Goal: Check status: Check status

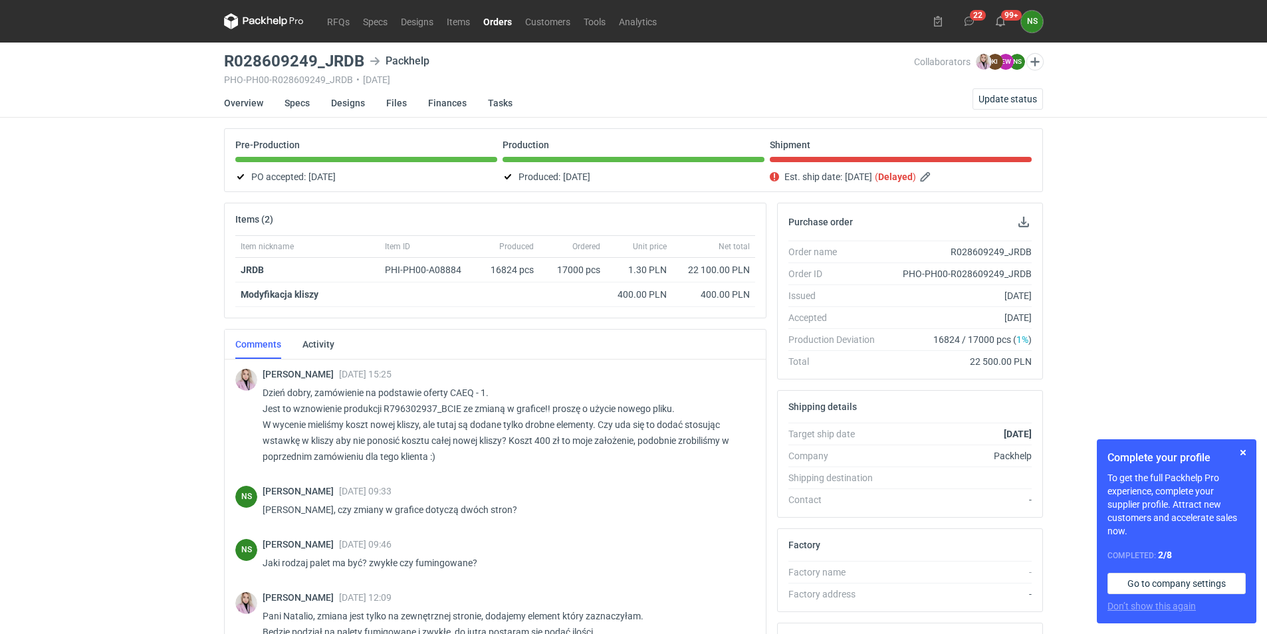
click at [259, 58] on h3 "R028609249_JRDB" at bounding box center [294, 61] width 140 height 16
click at [255, 61] on h3 "R028609249_JRDB" at bounding box center [294, 61] width 140 height 16
drag, startPoint x: 315, startPoint y: 58, endPoint x: 222, endPoint y: 63, distance: 93.2
click at [222, 63] on main "R028609249_JRDB Packhelp PHO-PH00-R028609249_JRDB • [DATE] Collaborators [PERSO…" at bounding box center [634, 449] width 830 height 812
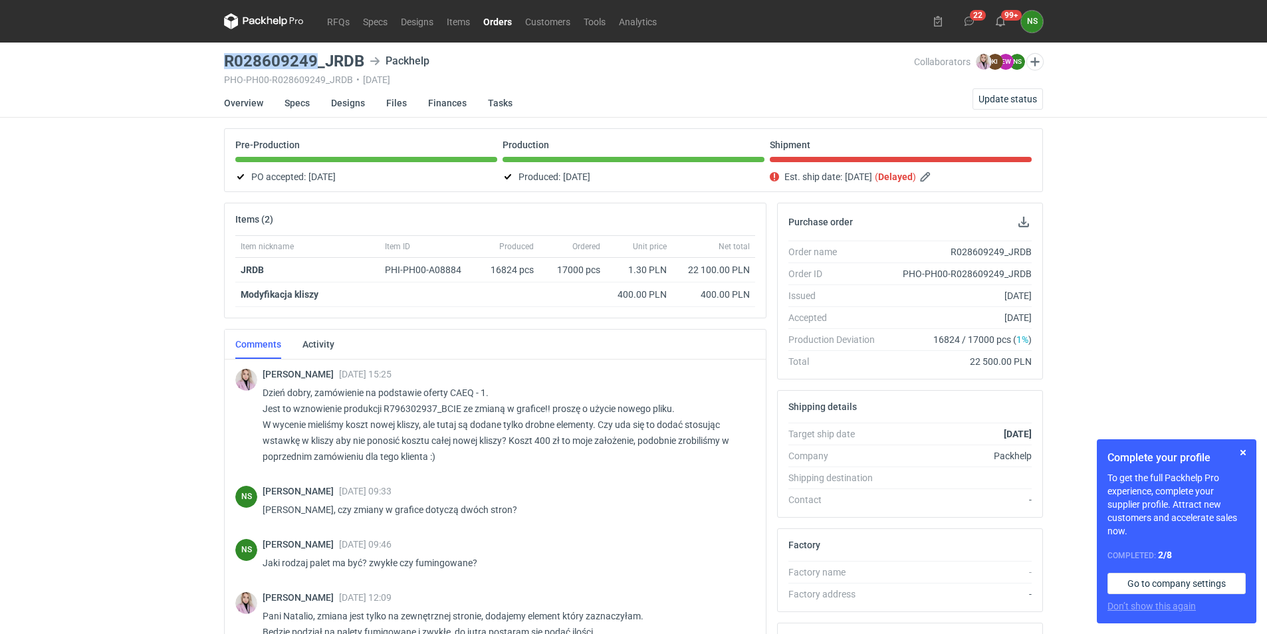
copy h3 "R028609249"
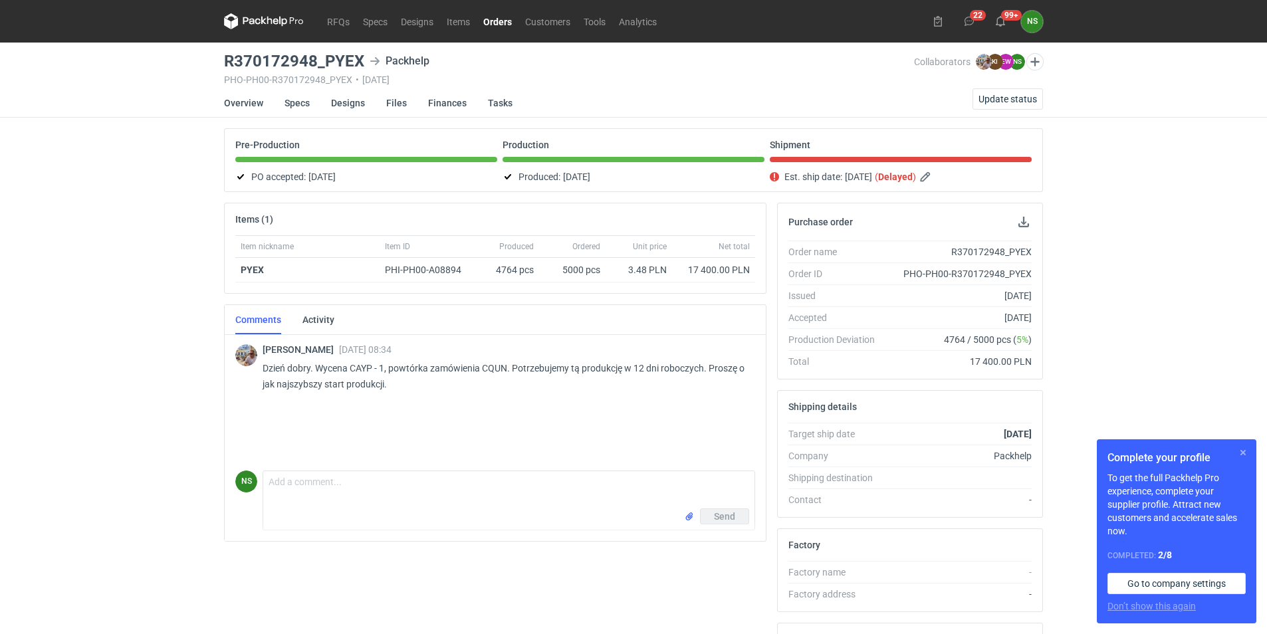
click at [1244, 451] on button "button" at bounding box center [1243, 453] width 16 height 16
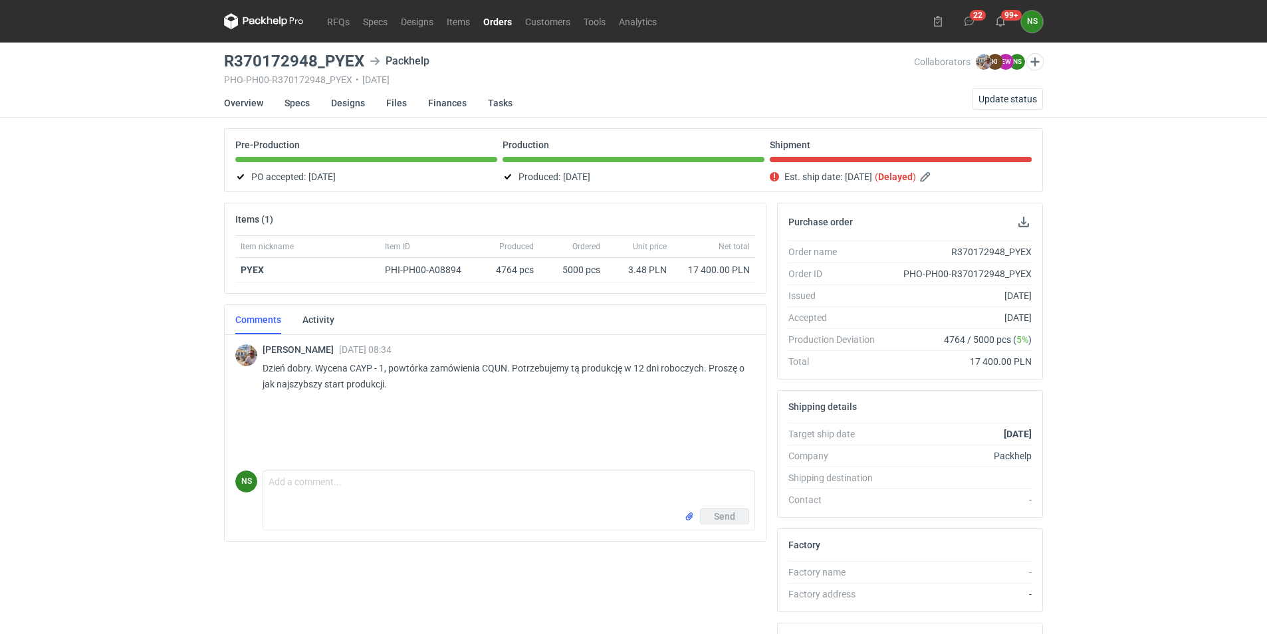
click at [499, 21] on link "Orders" at bounding box center [498, 21] width 42 height 16
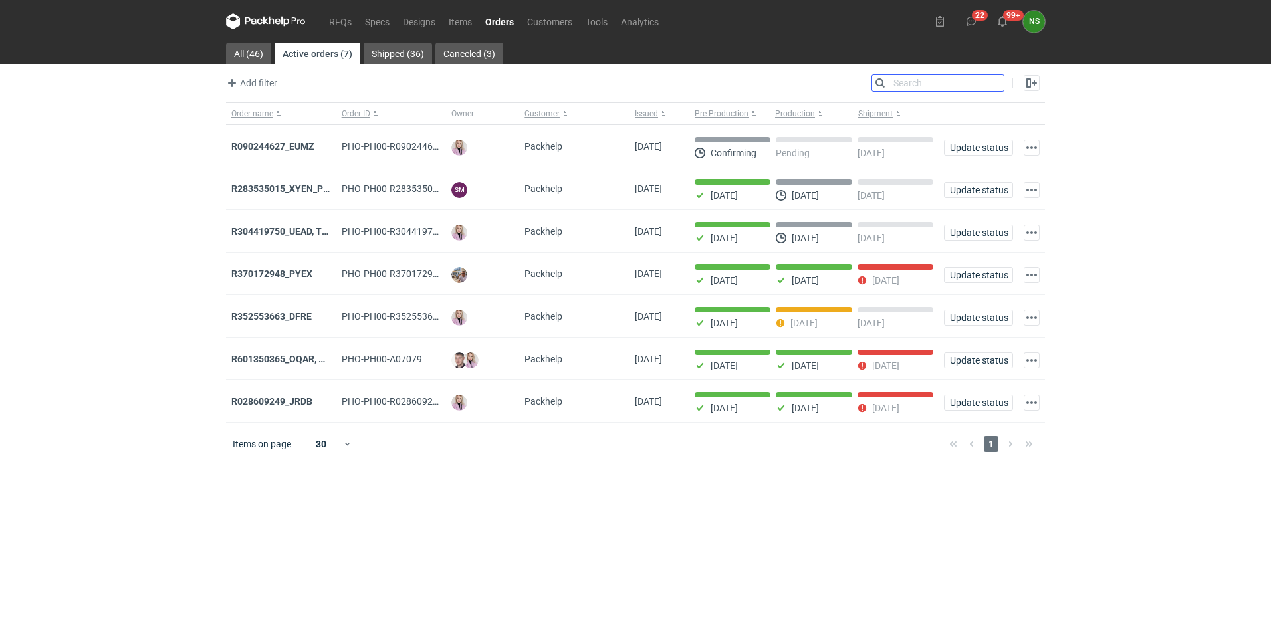
click at [992, 82] on input "Search" at bounding box center [938, 83] width 132 height 16
click at [1266, 248] on html "RFQs Specs Designs Items Orders Customers Tools Analytics 22 99+ NS Natalia Stę…" at bounding box center [635, 317] width 1271 height 634
click at [997, 83] on input "Search" at bounding box center [938, 83] width 132 height 16
click at [909, 86] on input "Search" at bounding box center [938, 83] width 132 height 16
paste input "R028609249"
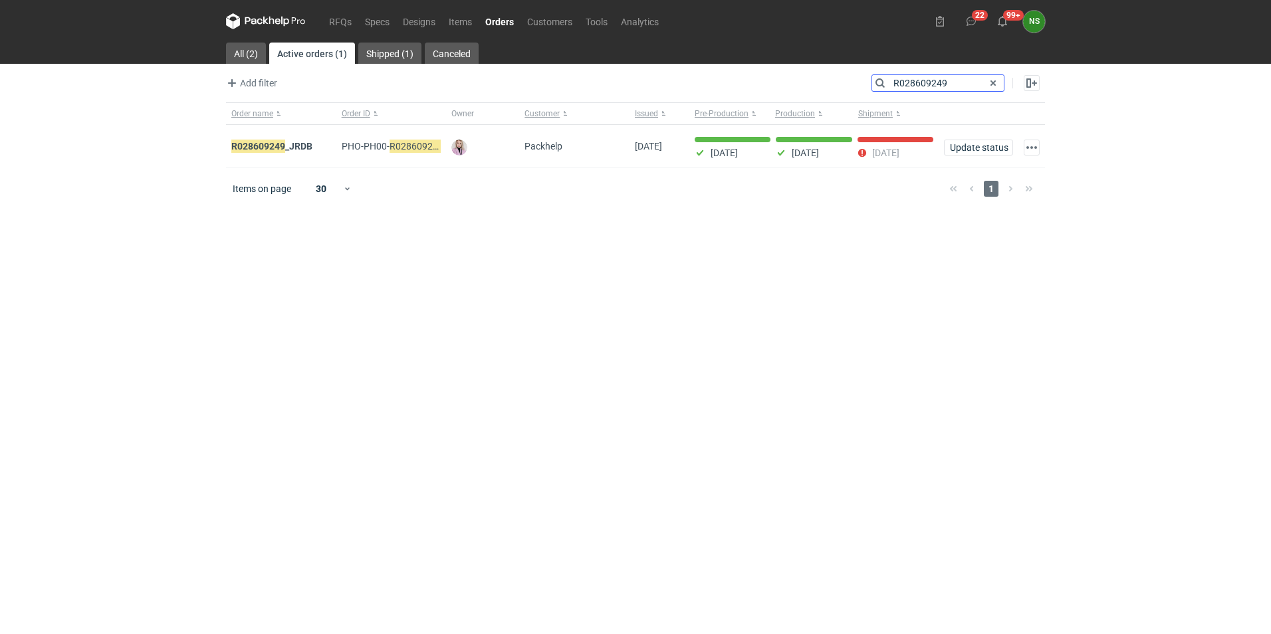
type input "R028609249"
click at [994, 82] on span at bounding box center [993, 83] width 16 height 16
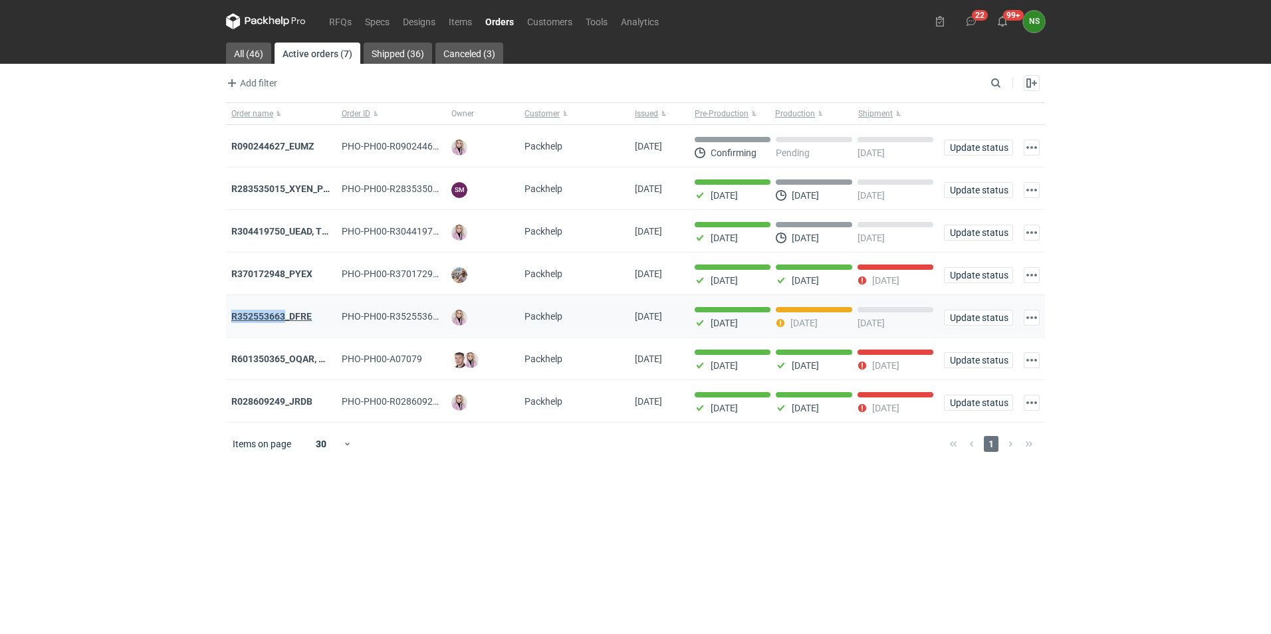
drag, startPoint x: 229, startPoint y: 319, endPoint x: 285, endPoint y: 320, distance: 55.8
click at [285, 320] on div "R352553663_DFRE" at bounding box center [281, 316] width 110 height 43
copy strong "R352553663"
click at [965, 320] on span "Update status" at bounding box center [978, 317] width 57 height 9
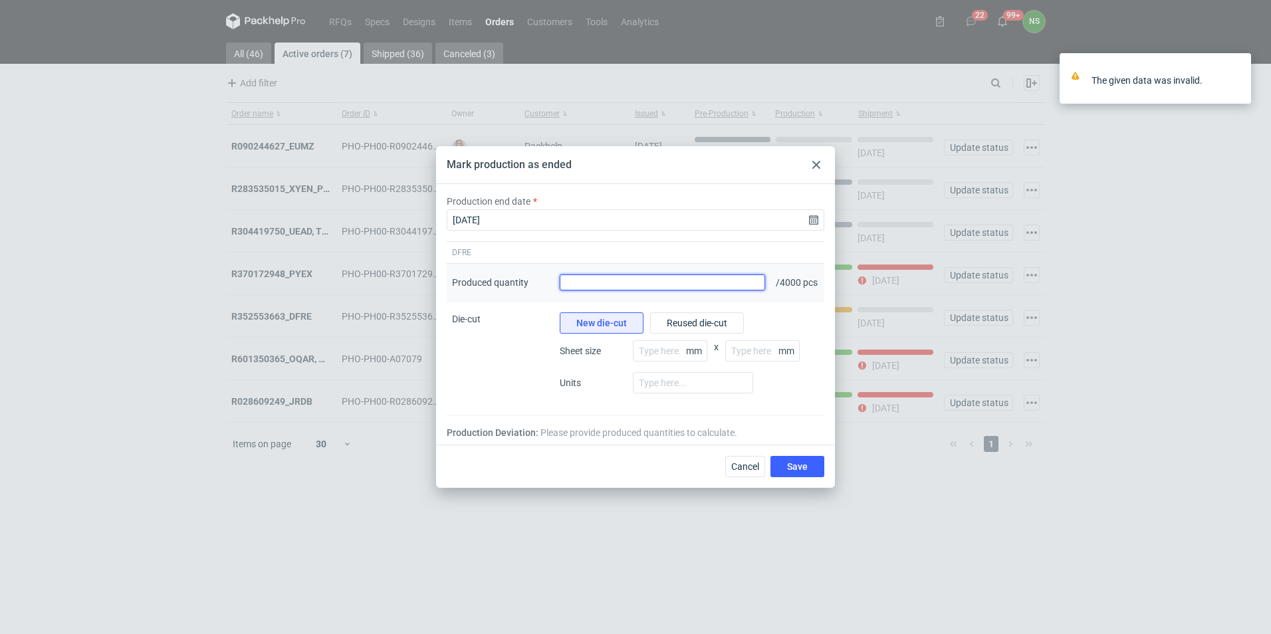
click at [612, 279] on input "Produced quantity" at bounding box center [662, 283] width 205 height 16
paste input "4012"
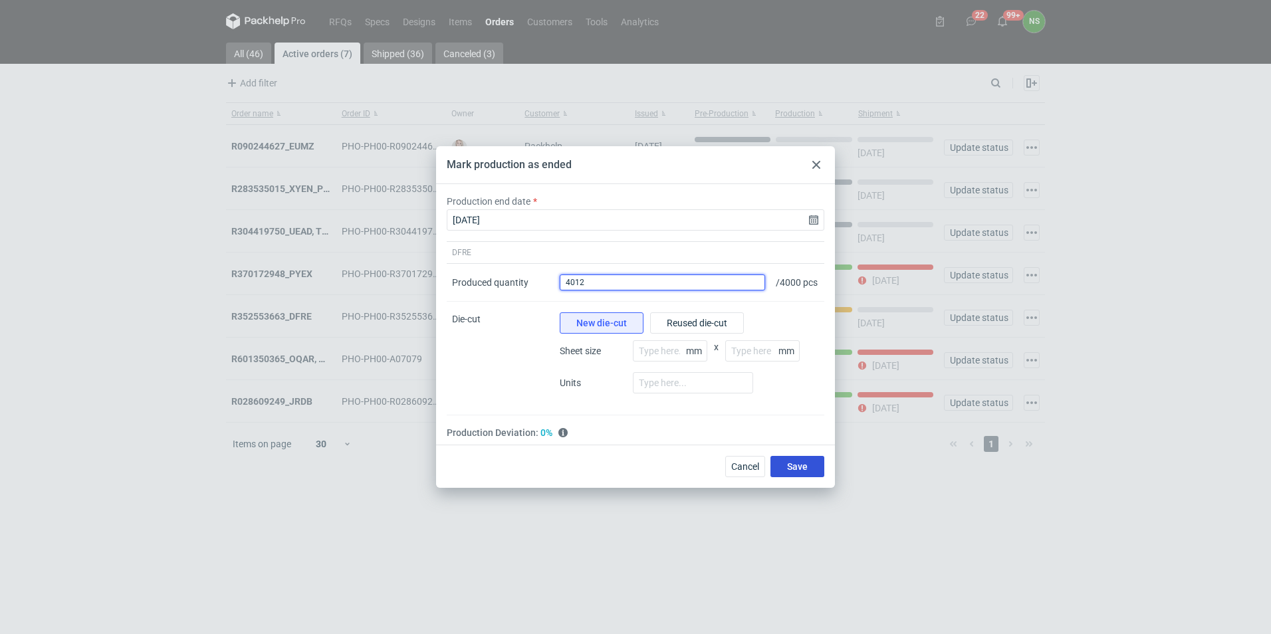
type input "4012"
click at [788, 468] on span "Save" at bounding box center [797, 466] width 21 height 9
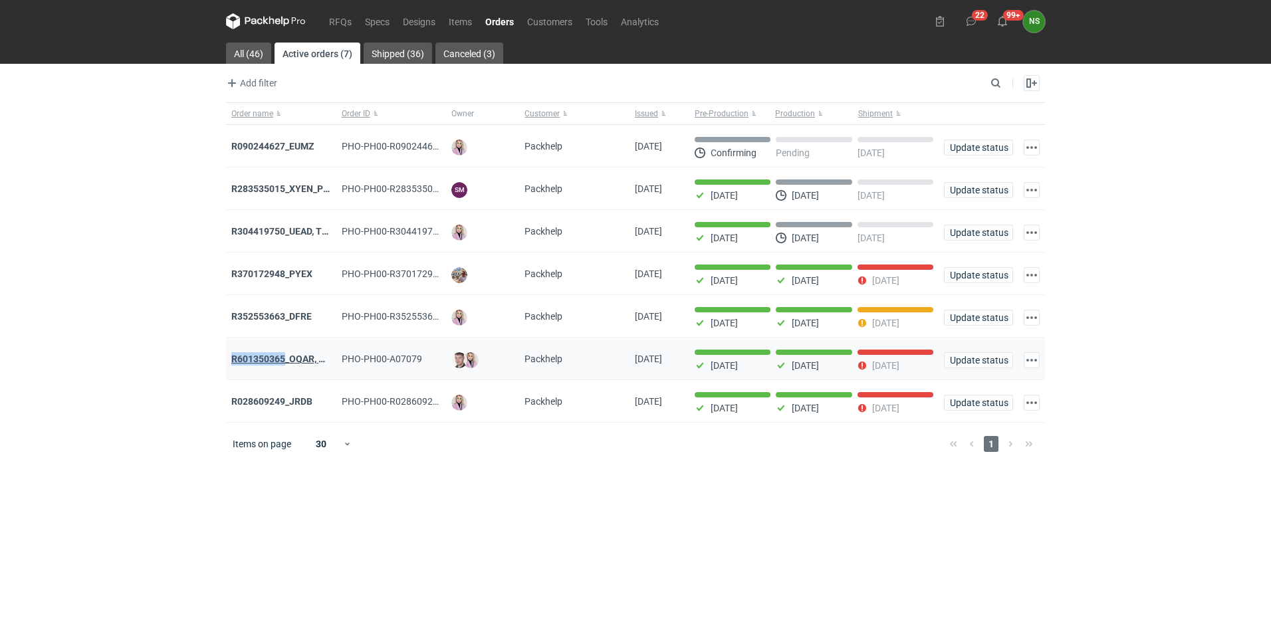
drag, startPoint x: 227, startPoint y: 360, endPoint x: 284, endPoint y: 360, distance: 56.5
click at [284, 360] on div "R601350365_OQAR, MXDH" at bounding box center [281, 359] width 110 height 43
copy strong "R601350365"
click at [995, 77] on input "Search" at bounding box center [938, 83] width 132 height 16
click at [940, 86] on input "Search" at bounding box center [938, 83] width 132 height 16
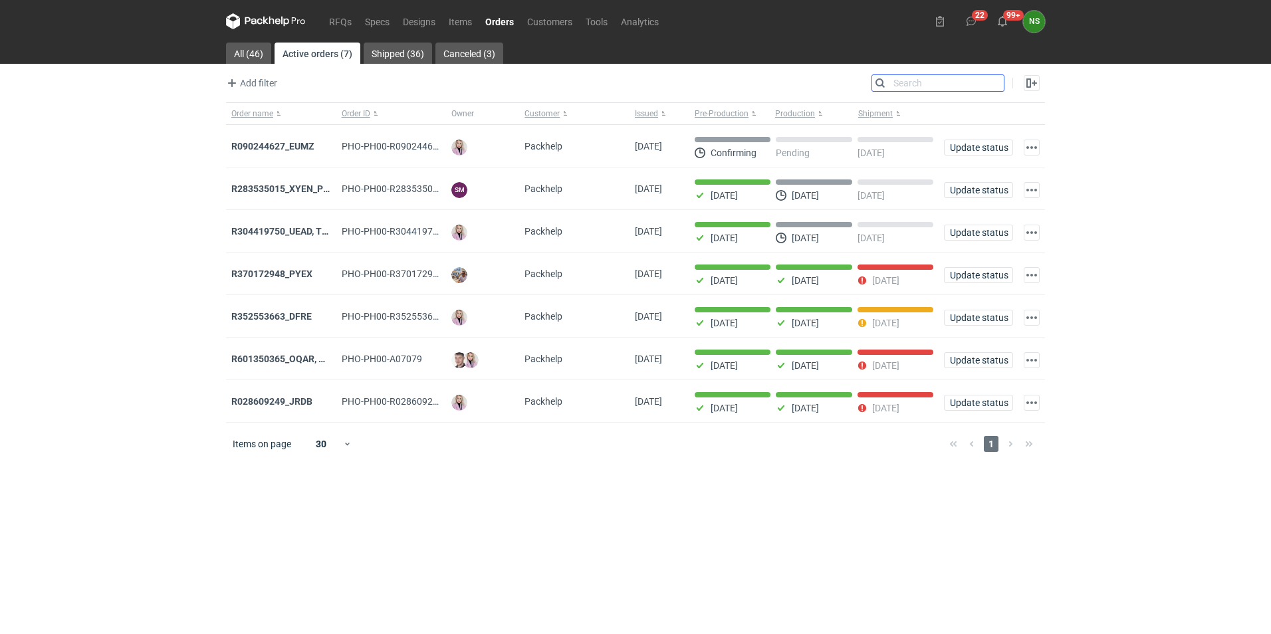
paste input "R601350365"
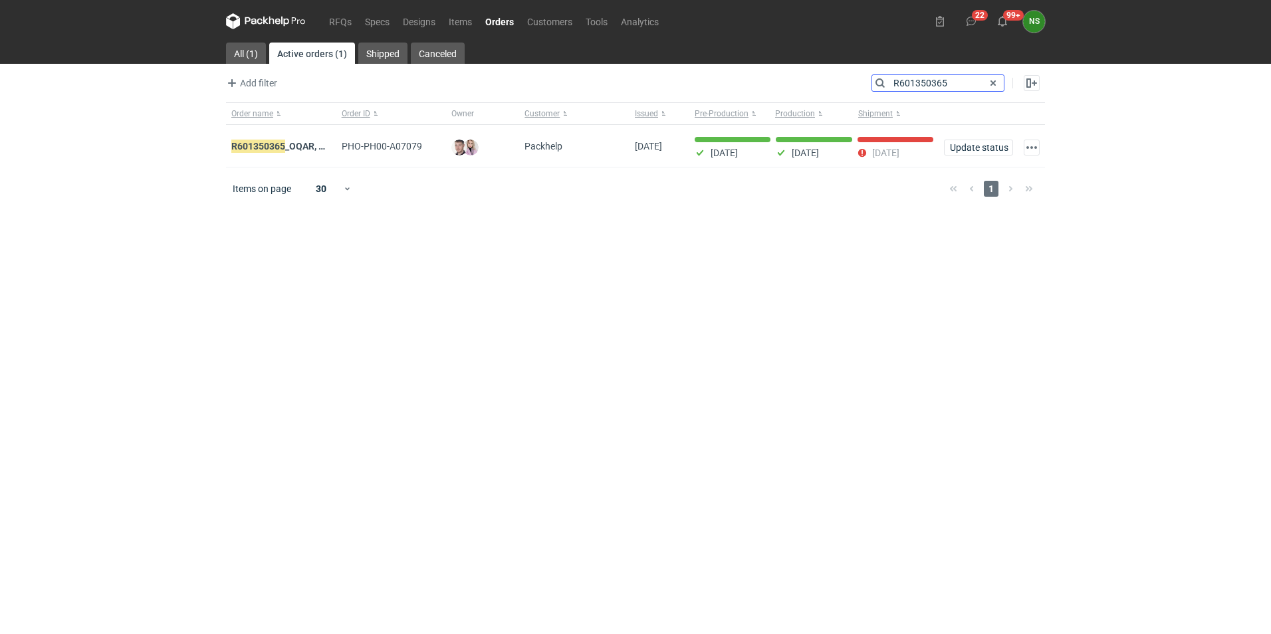
type input "R601350365"
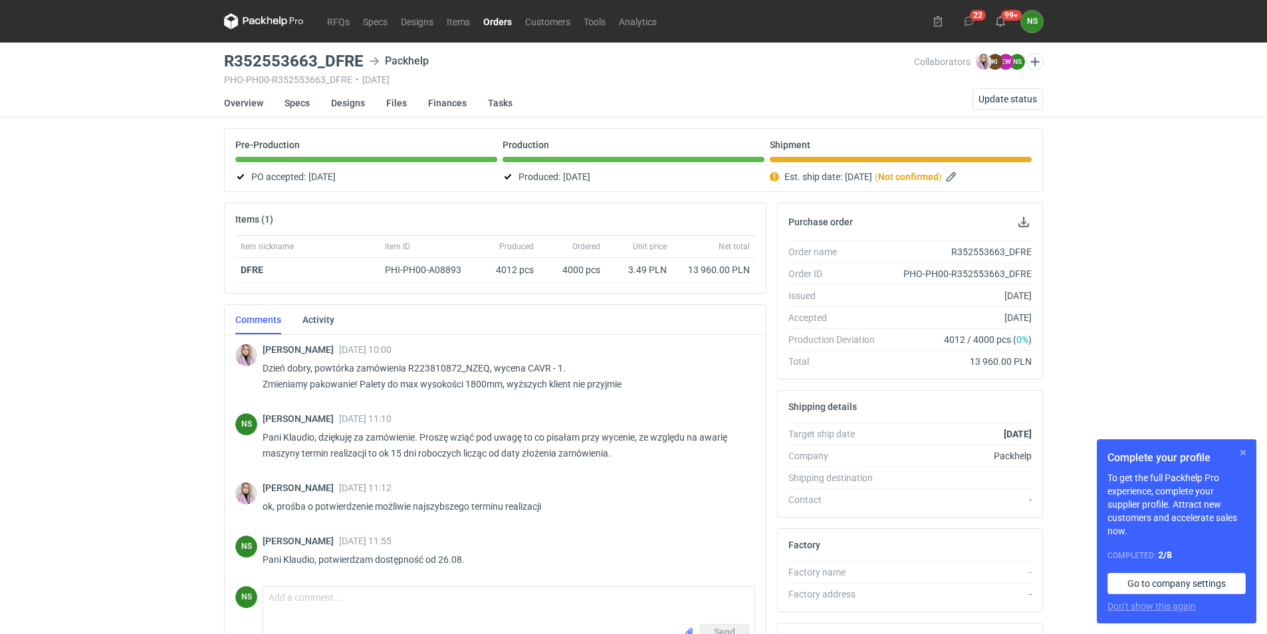
click at [1242, 455] on button "button" at bounding box center [1243, 453] width 16 height 16
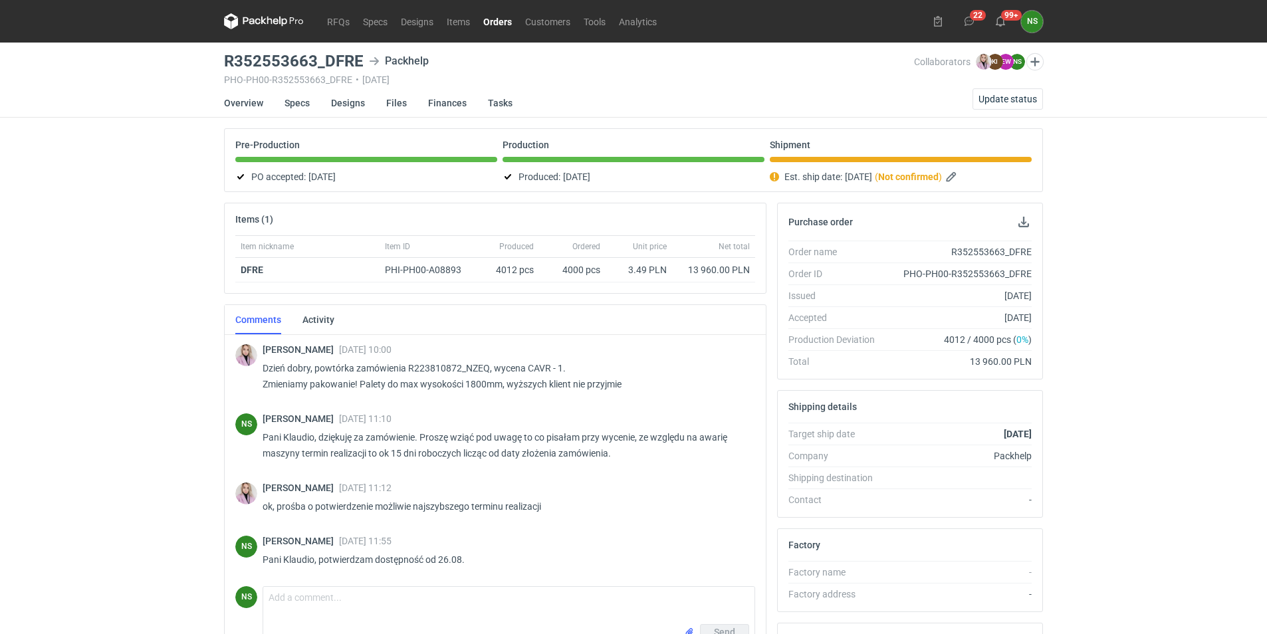
click at [506, 21] on link "Orders" at bounding box center [498, 21] width 42 height 16
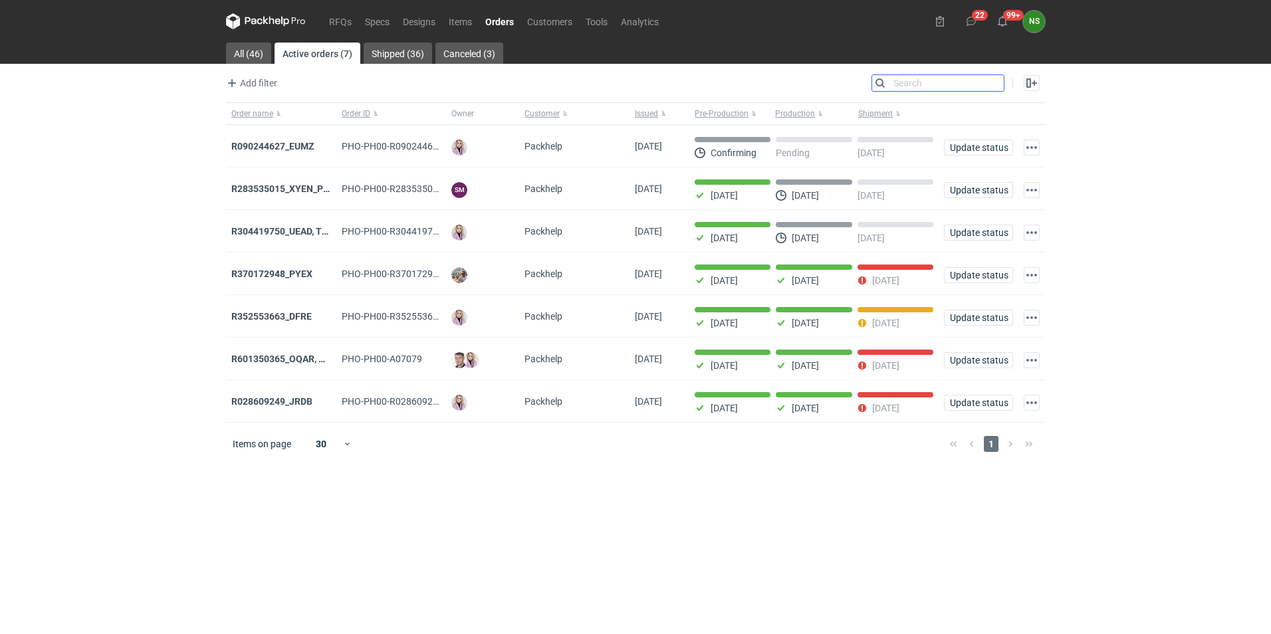
click at [993, 80] on input "Search" at bounding box center [938, 83] width 132 height 16
click at [921, 80] on input "Search" at bounding box center [938, 83] width 132 height 16
paste input "R370172948"
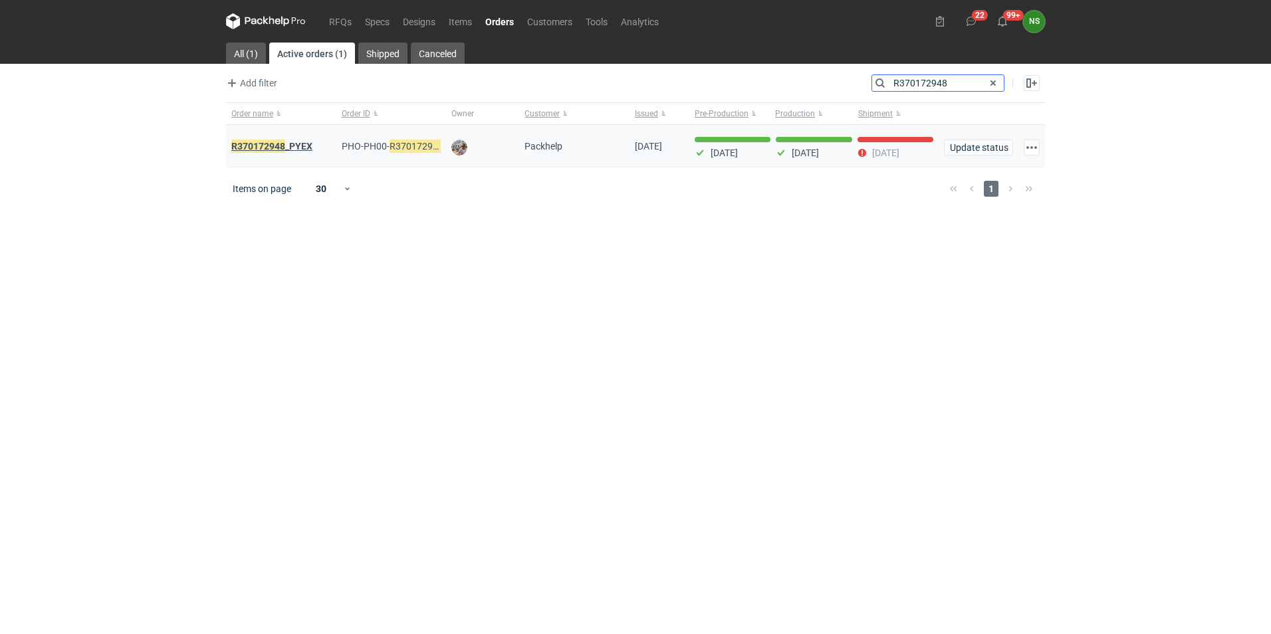
type input "R370172948"
click at [276, 145] on em "R370172948" at bounding box center [258, 146] width 54 height 15
